Goal: Check status: Check status

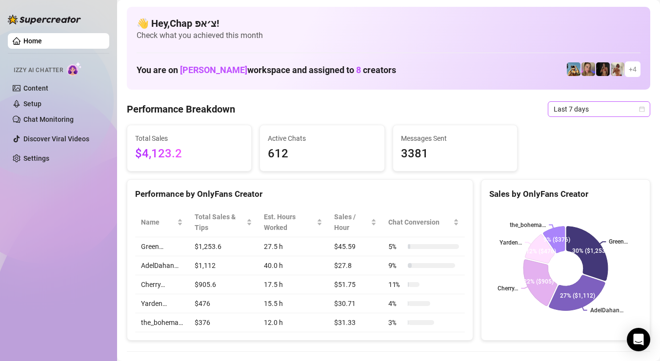
click at [596, 115] on span "Last 7 days" at bounding box center [598, 109] width 91 height 15
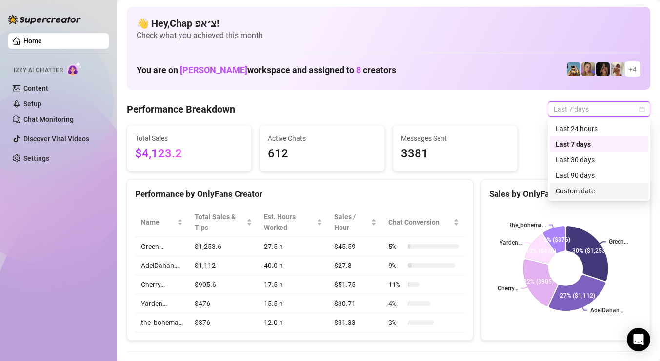
click at [581, 191] on div "Custom date" at bounding box center [598, 191] width 87 height 11
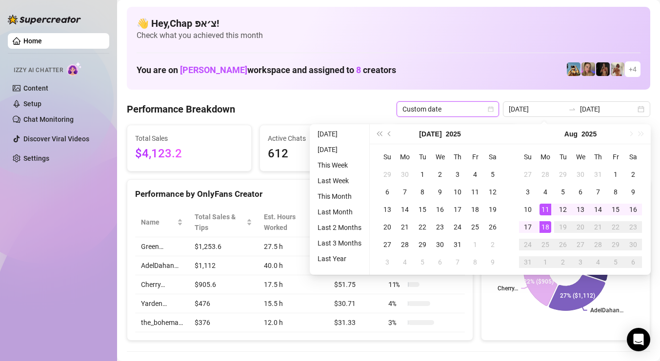
type input "[DATE]"
click at [547, 224] on div "18" at bounding box center [545, 227] width 12 height 12
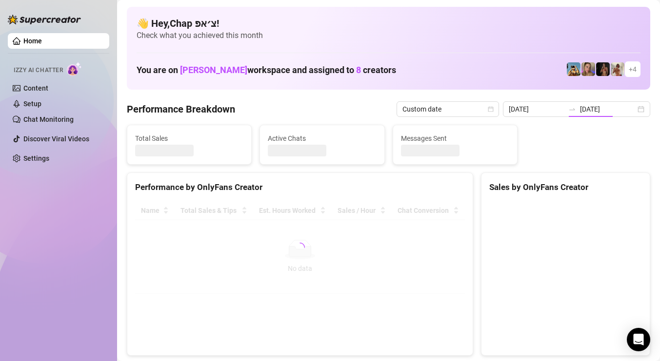
type input "[DATE]"
